Goal: Task Accomplishment & Management: Use online tool/utility

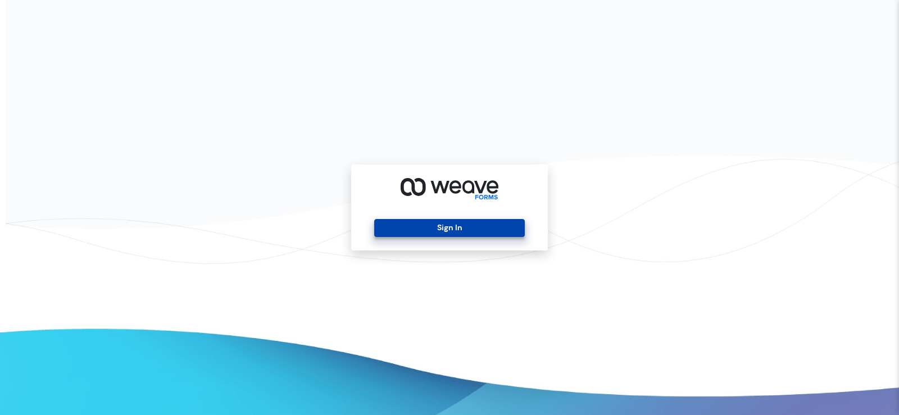
click at [465, 226] on button "Sign In" at bounding box center [449, 228] width 150 height 18
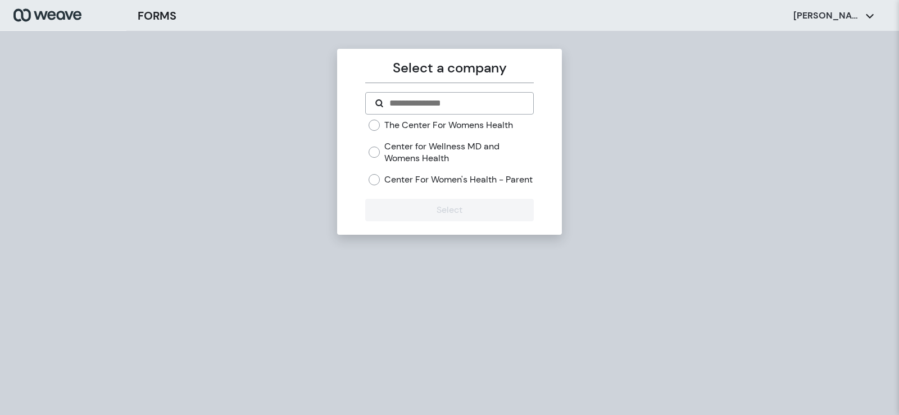
click at [410, 156] on label "Center for Wellness MD and Womens Health" at bounding box center [458, 152] width 149 height 24
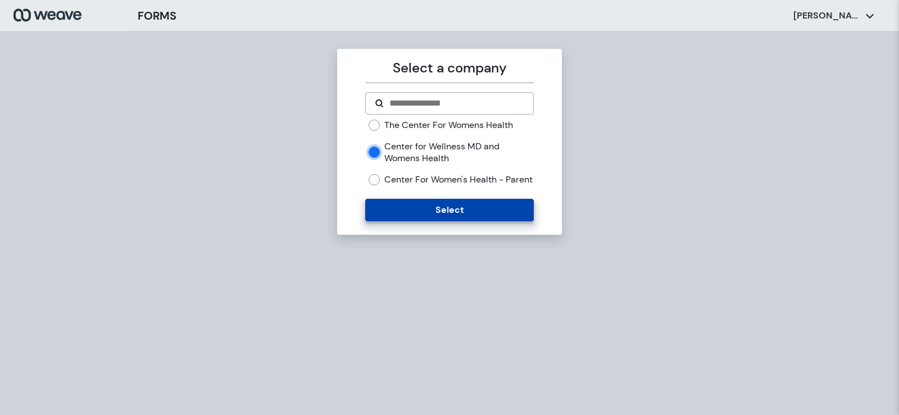
click at [378, 221] on button "Select" at bounding box center [449, 210] width 168 height 22
